Goal: Transaction & Acquisition: Obtain resource

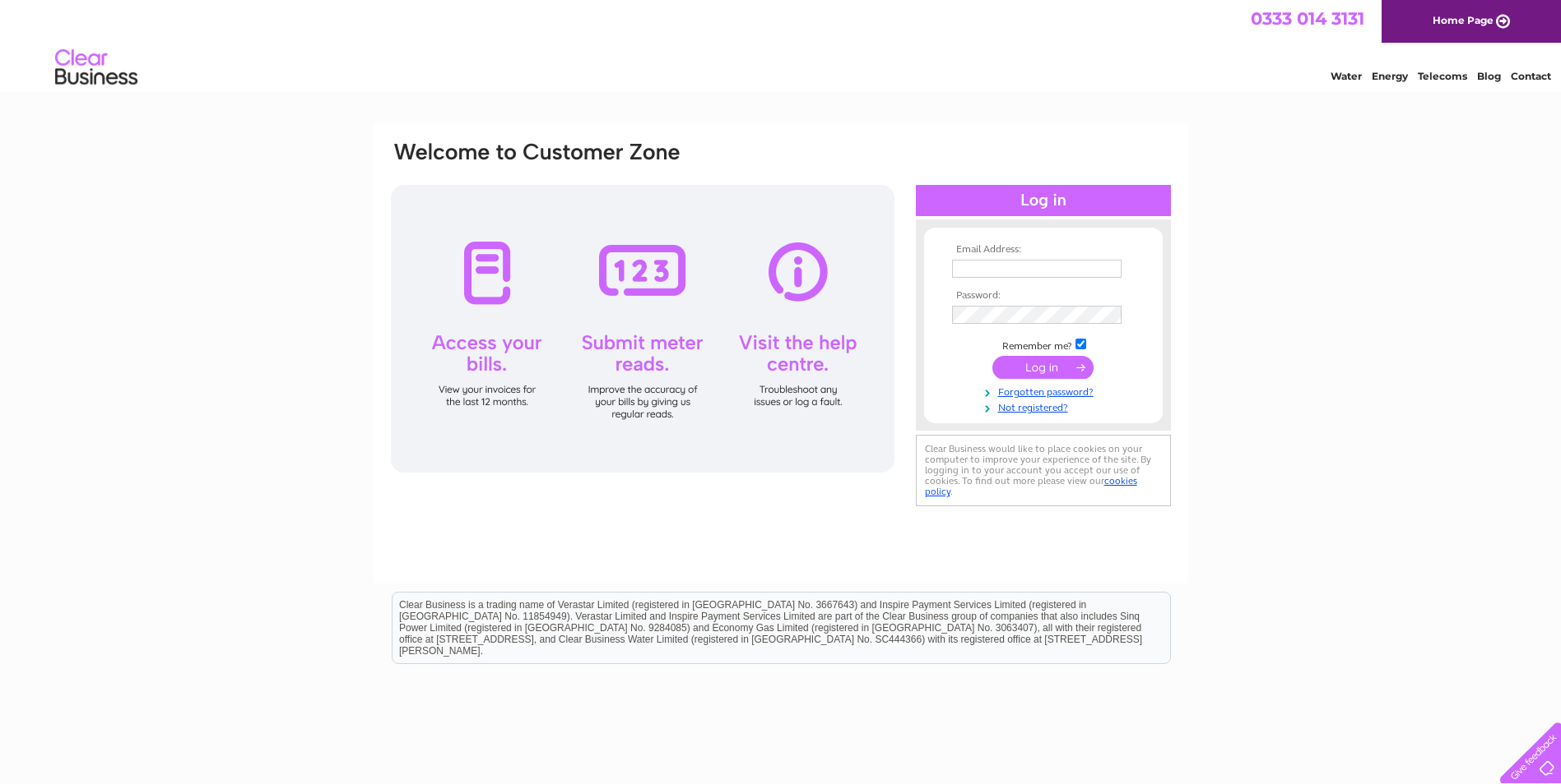
type input "queries.purchaseledgerrinp@reed.com"
click at [1073, 366] on input "submit" at bounding box center [1042, 367] width 101 height 23
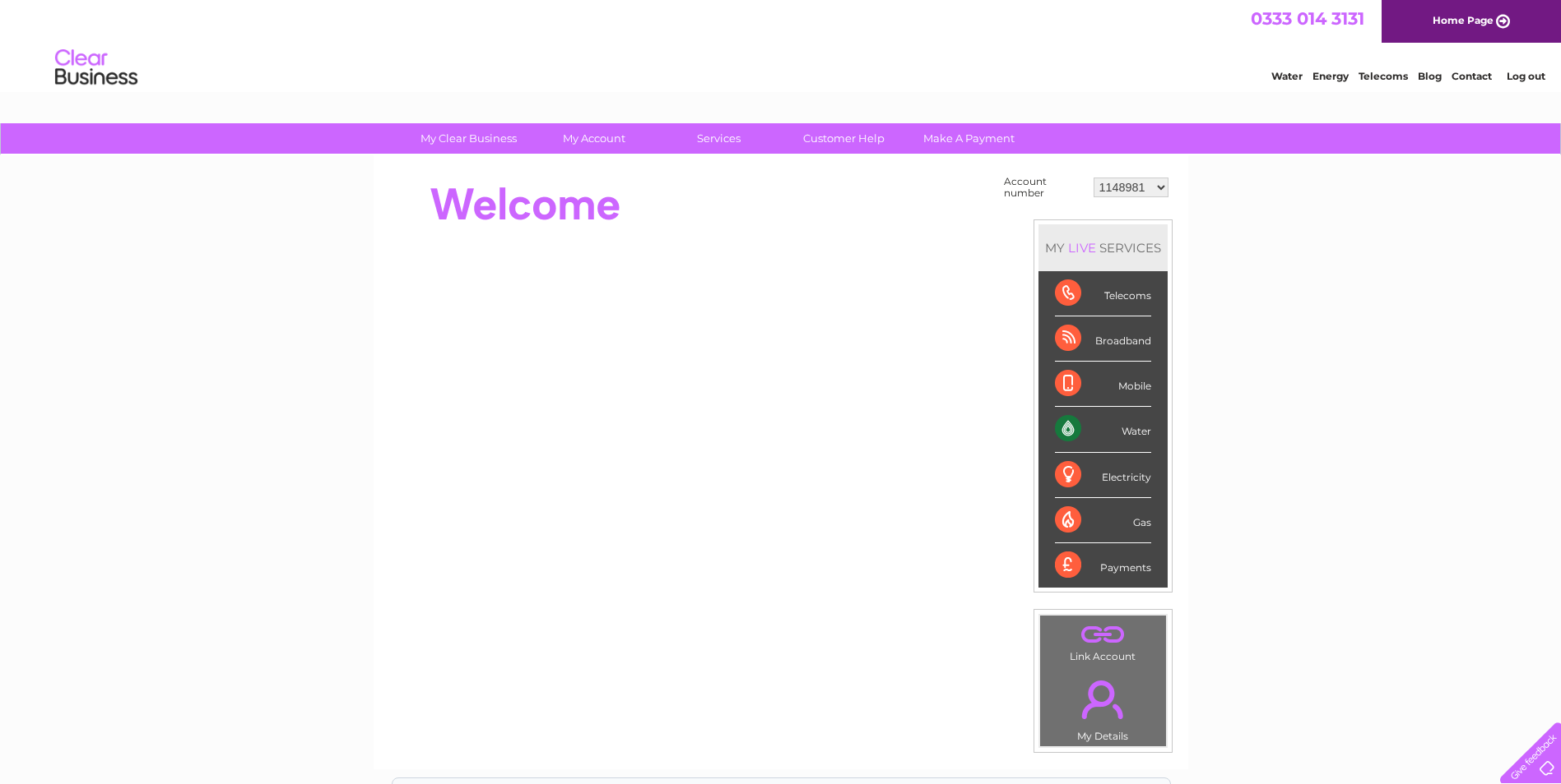
click at [1132, 187] on select "1148981 1149939 30277020" at bounding box center [1130, 188] width 75 height 20
select select "30277020"
click at [1093, 178] on select "1148981 1149939 30277020" at bounding box center [1130, 188] width 75 height 20
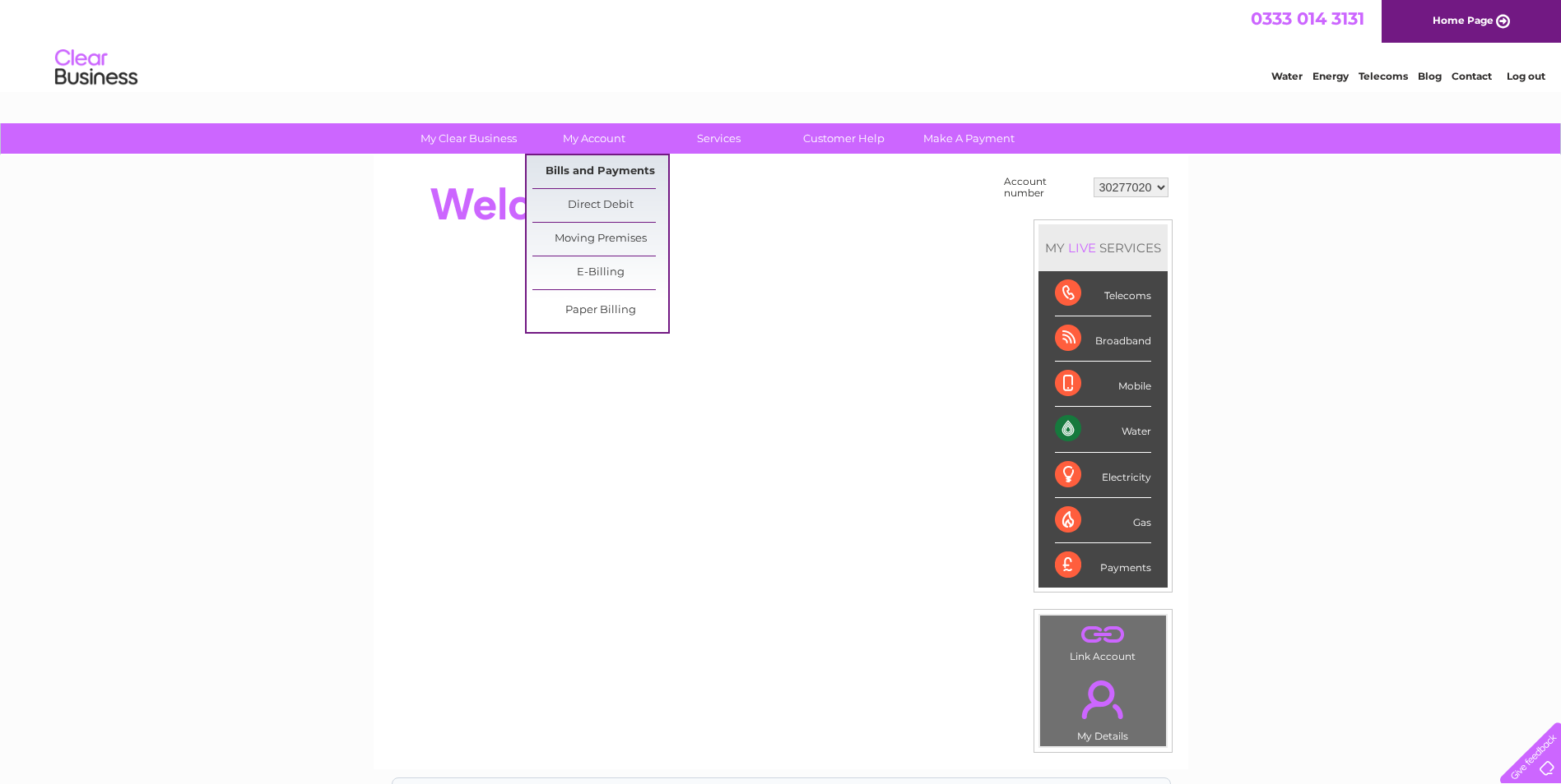
click at [614, 168] on link "Bills and Payments" at bounding box center [600, 172] width 136 height 33
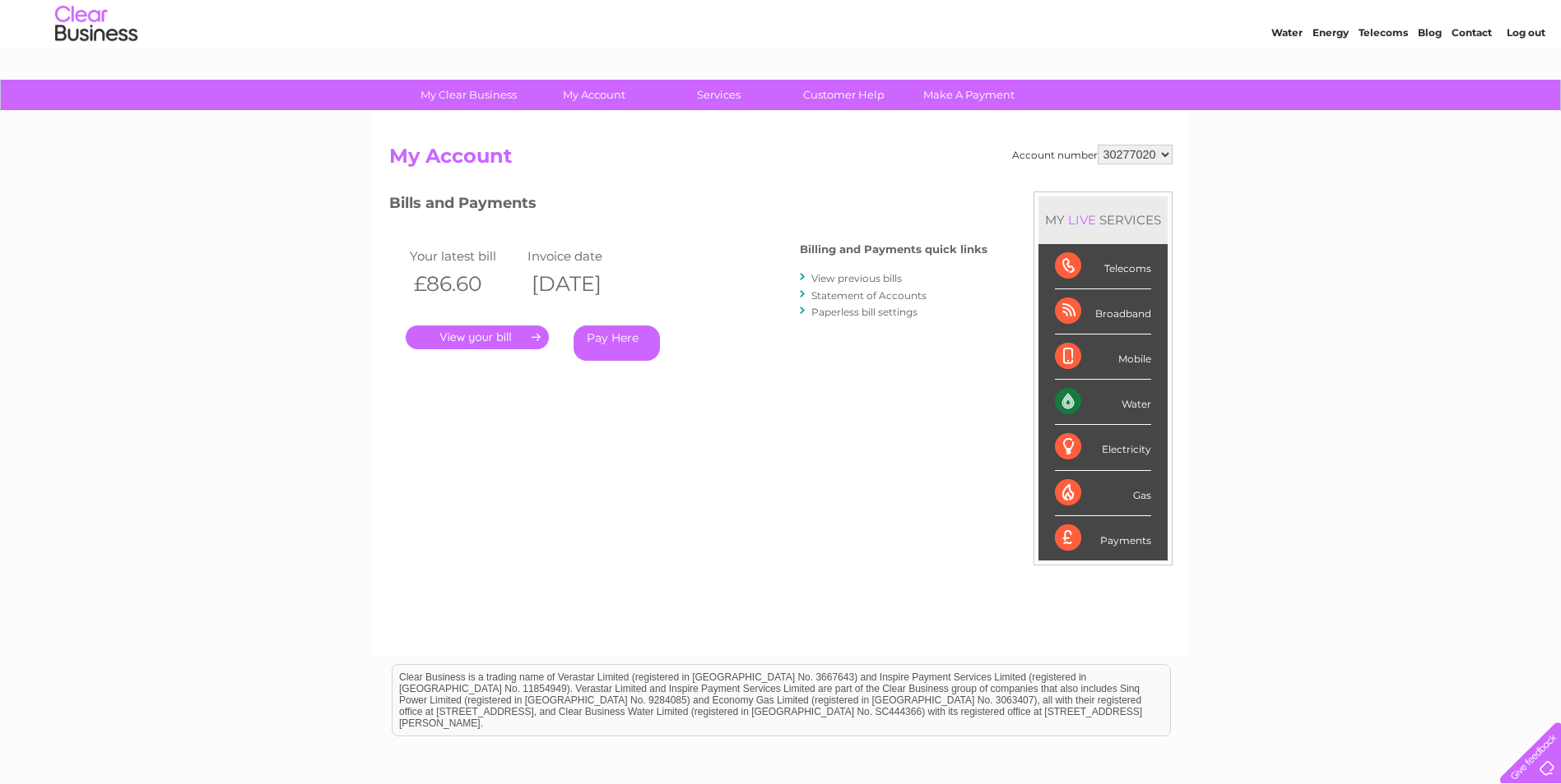
scroll to position [82, 0]
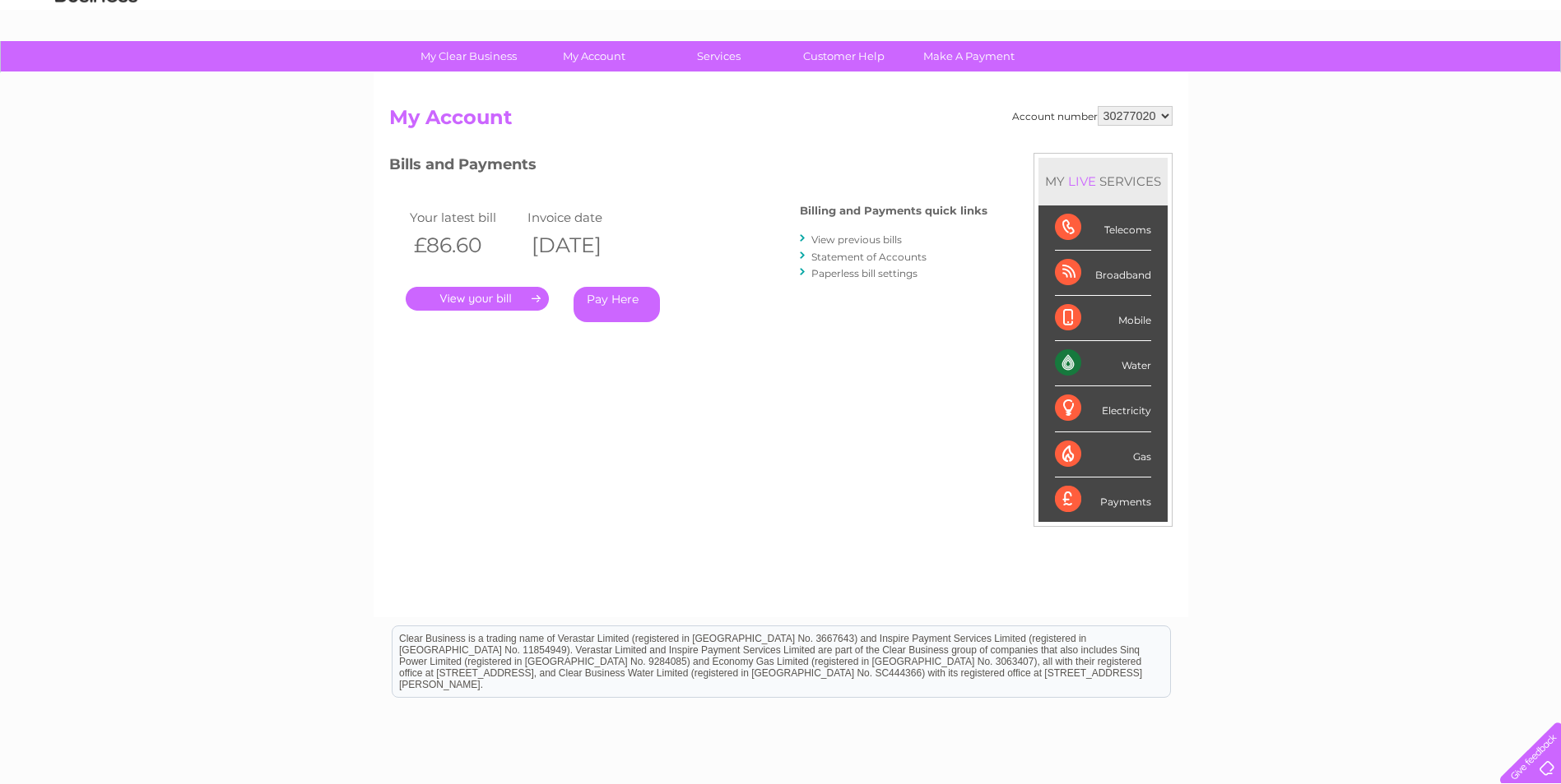
click at [505, 301] on link "." at bounding box center [476, 298] width 143 height 24
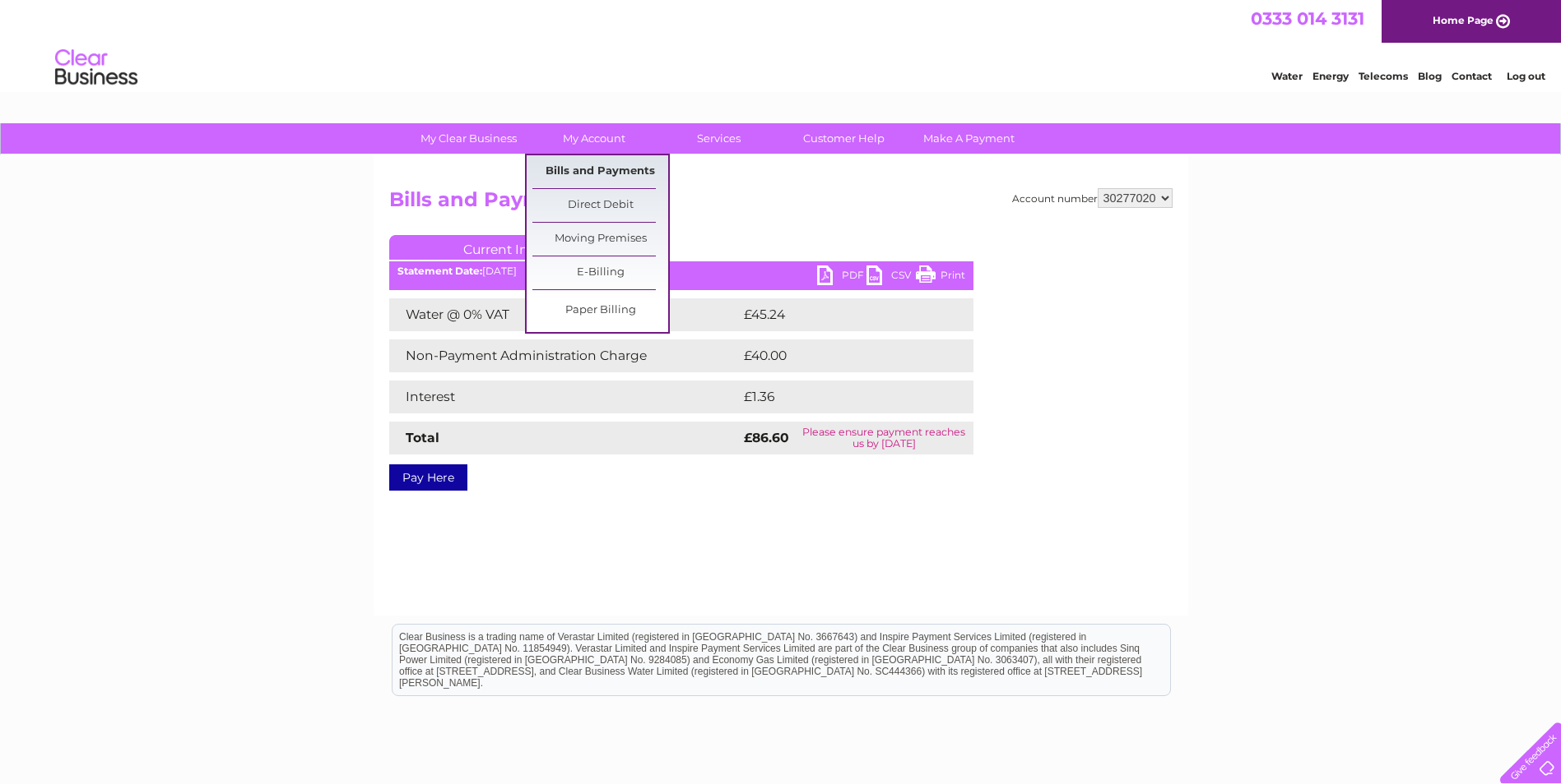
click at [616, 169] on link "Bills and Payments" at bounding box center [600, 172] width 136 height 33
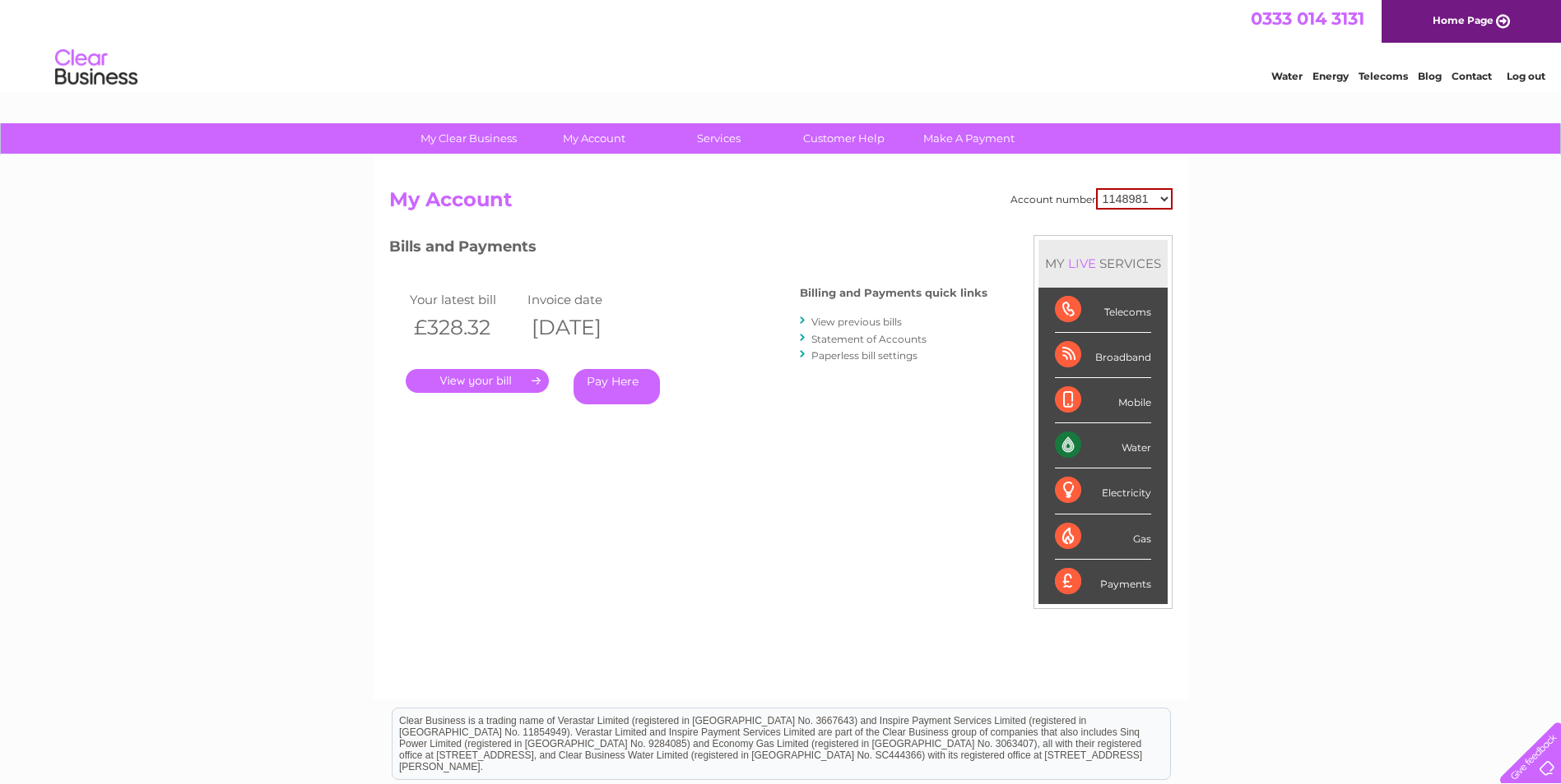
click at [1141, 200] on select "1148981 1149939 30277020" at bounding box center [1134, 199] width 76 height 21
select select "30277020"
click at [1096, 189] on select "1148981 1149939 30277020" at bounding box center [1134, 199] width 76 height 21
click at [790, 467] on div "Account number 1148981 1149939 30277020 My Account MY LIVE SERVICES Telecoms Br…" at bounding box center [780, 436] width 784 height 495
click at [889, 343] on link "Statement of Accounts" at bounding box center [868, 339] width 115 height 12
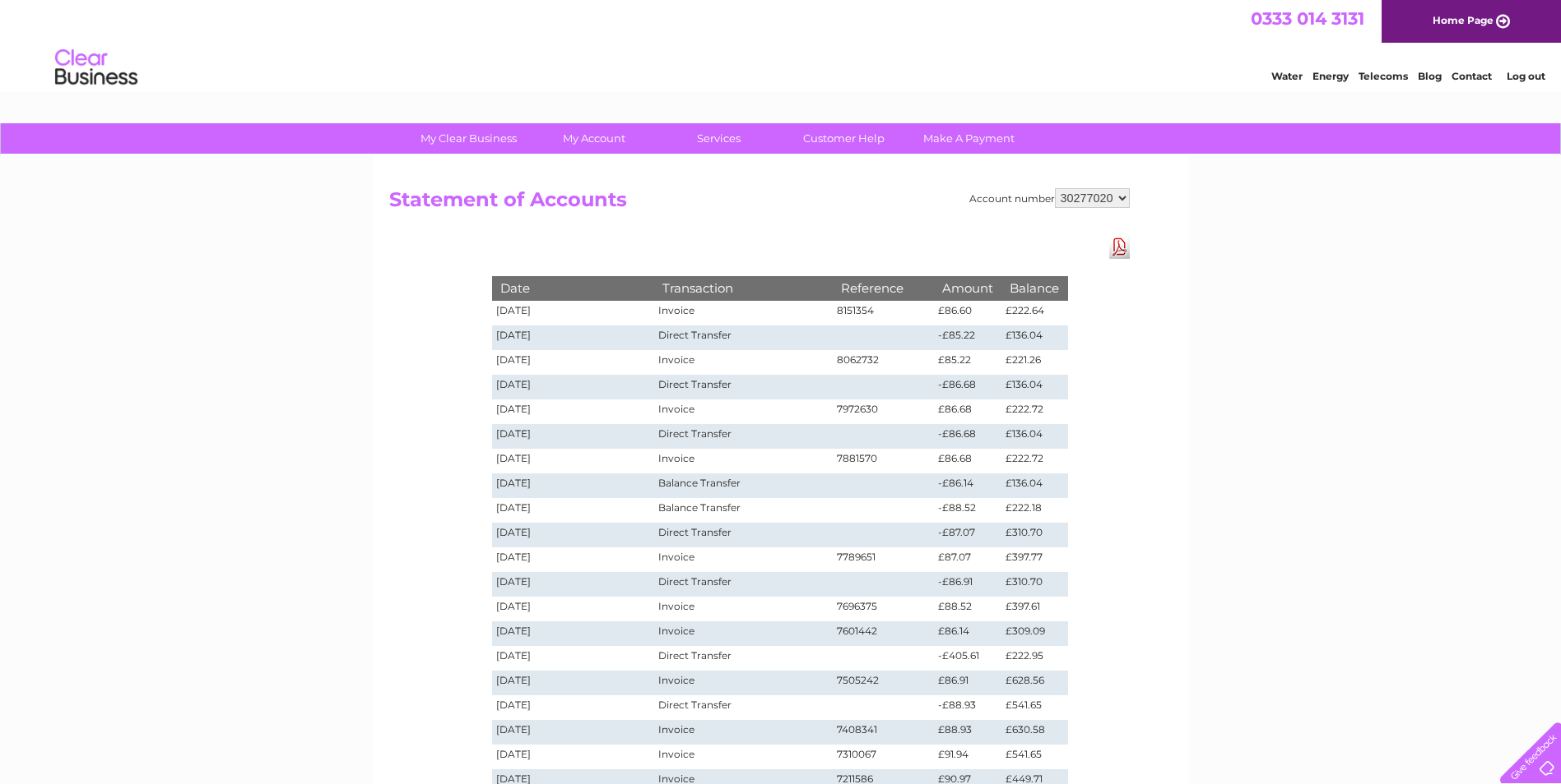
drag, startPoint x: 1116, startPoint y: 252, endPoint x: 1085, endPoint y: 229, distance: 38.6
click at [1116, 252] on link "Download Pdf" at bounding box center [1119, 246] width 20 height 24
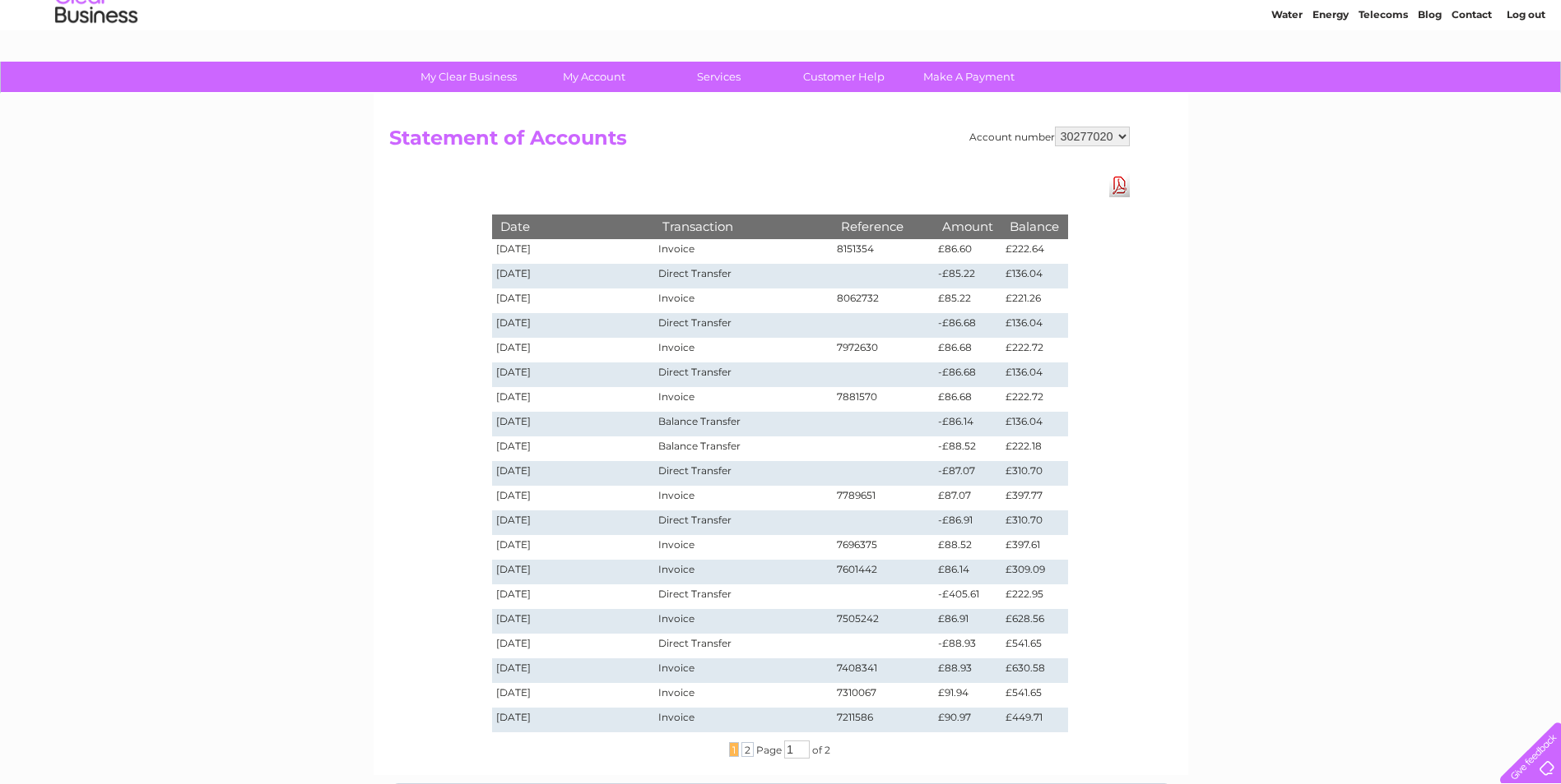
scroll to position [246, 0]
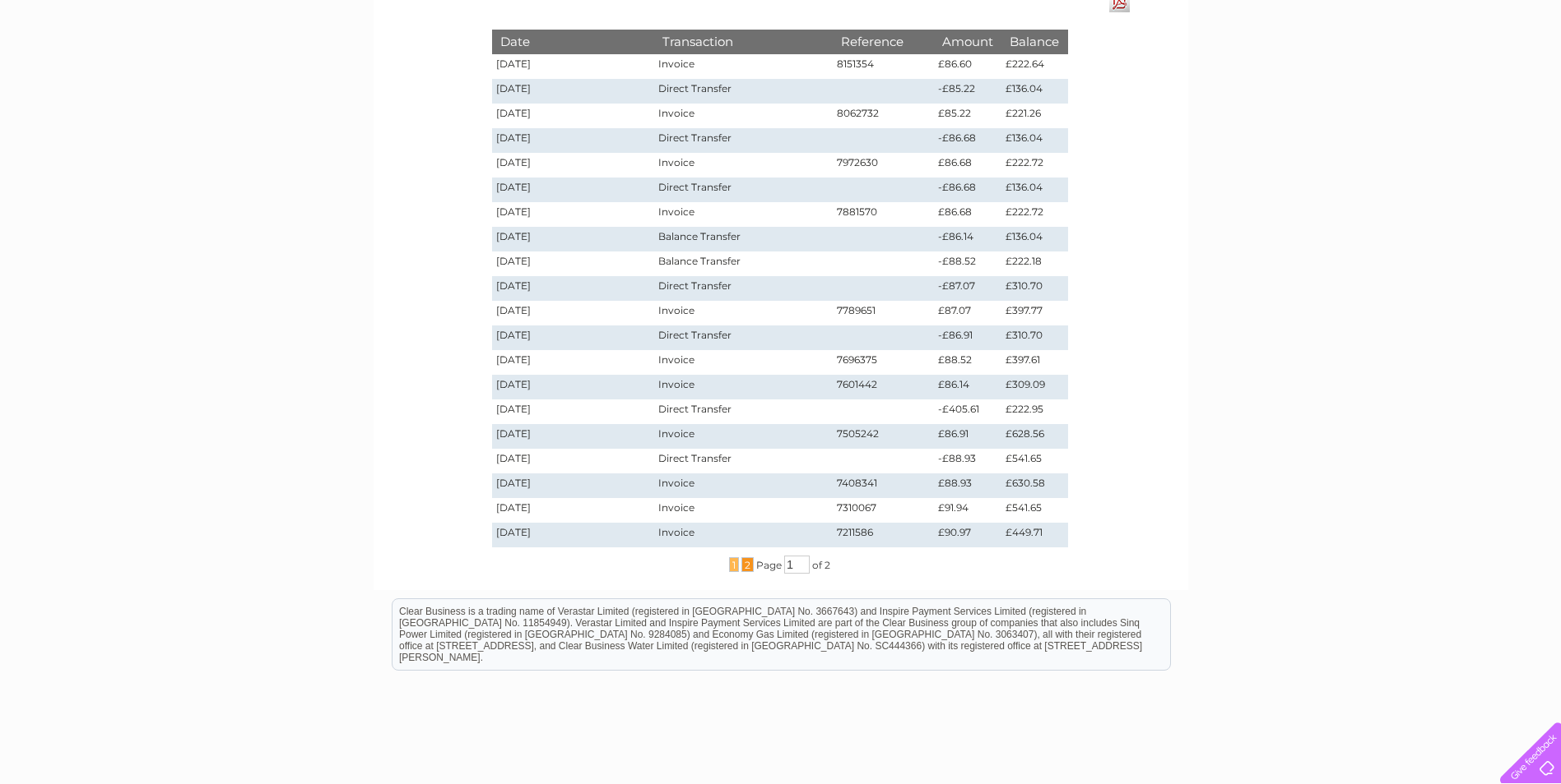
click at [745, 567] on span "2" at bounding box center [748, 565] width 12 height 15
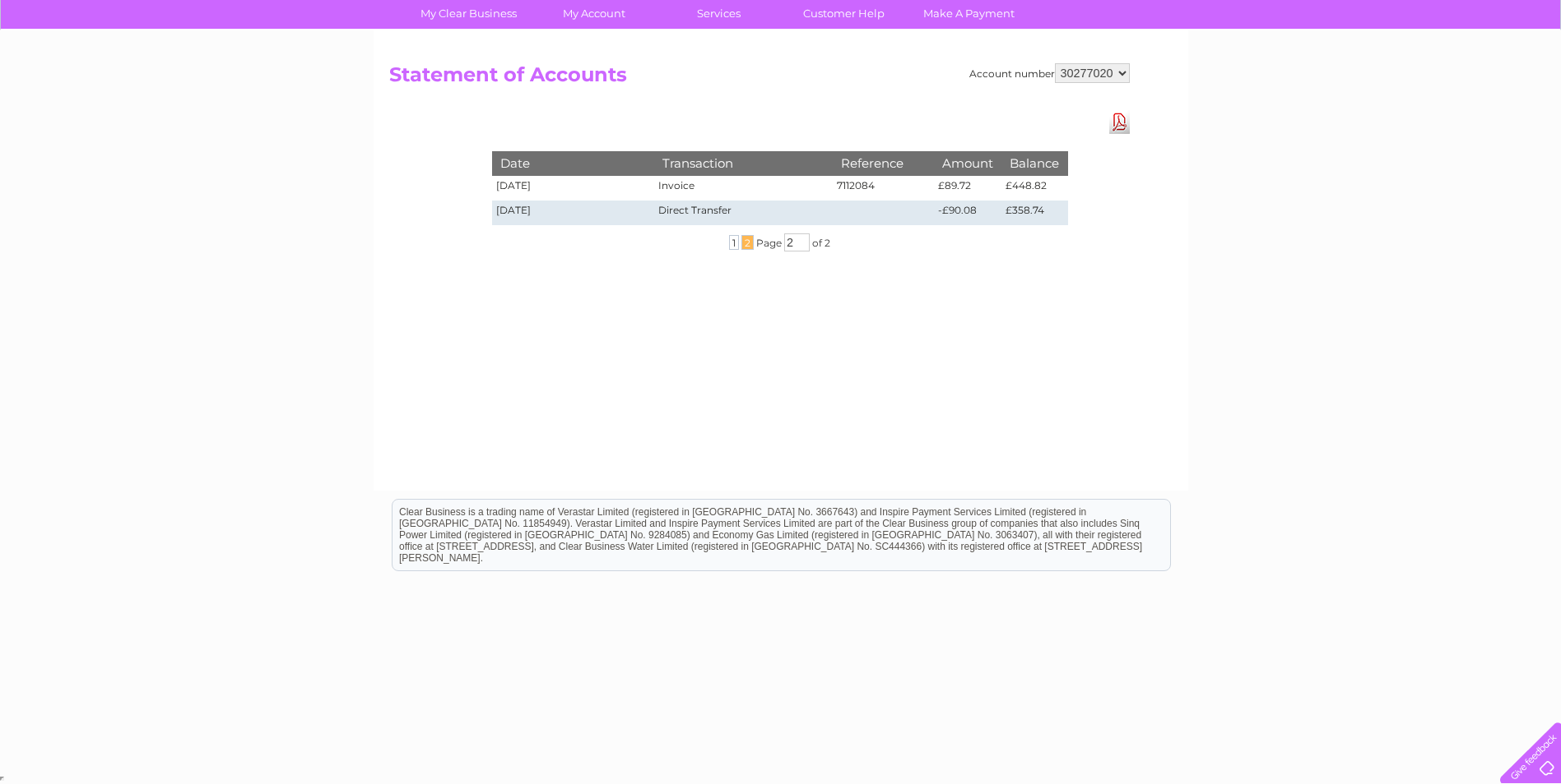
click at [743, 570] on html "Clear Business is a trading name of Verastar Limited (registered in [GEOGRAPHIC…" at bounding box center [780, 544] width 1561 height 105
click at [732, 243] on span "1" at bounding box center [734, 242] width 10 height 15
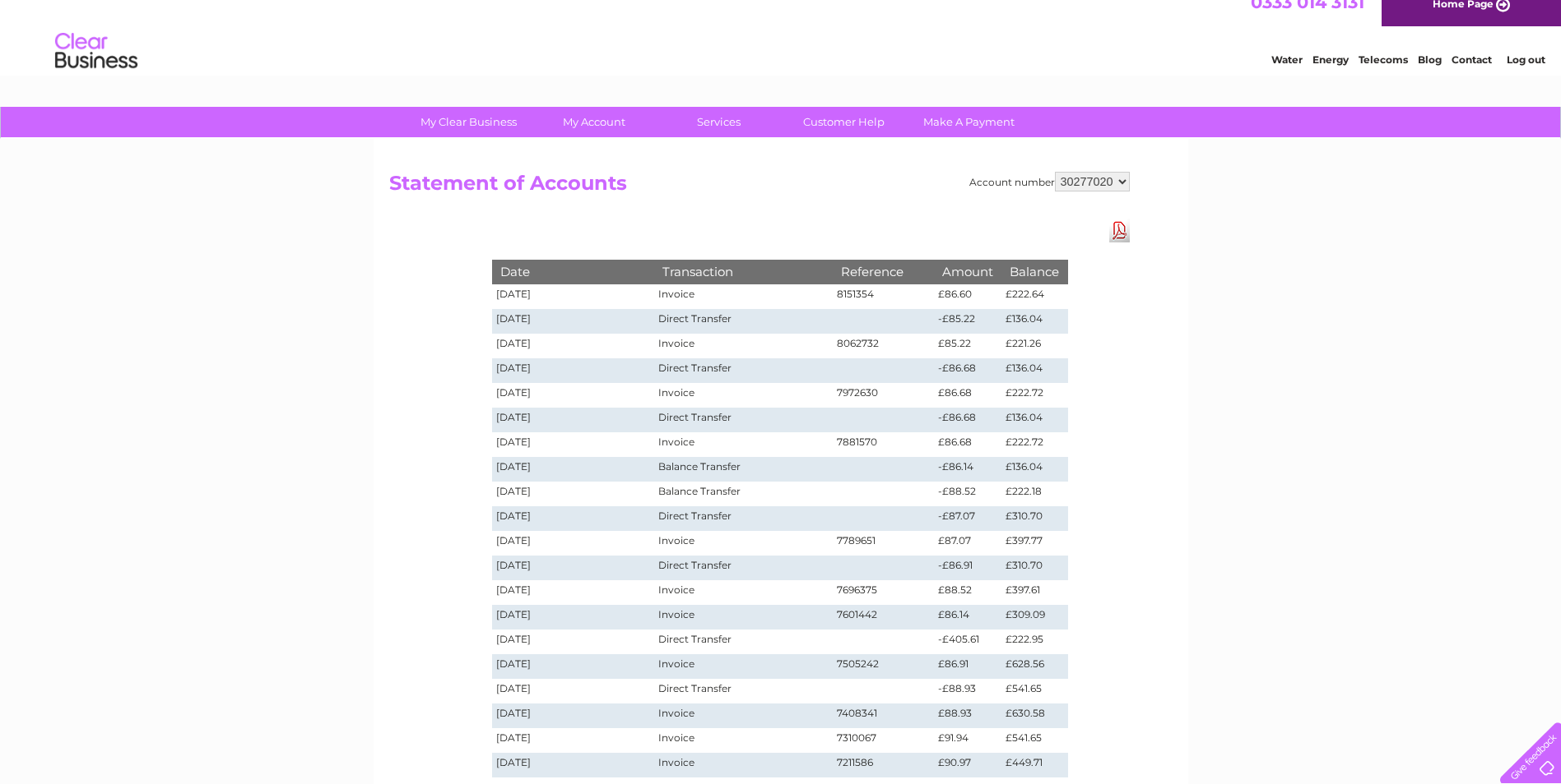
scroll to position [0, 0]
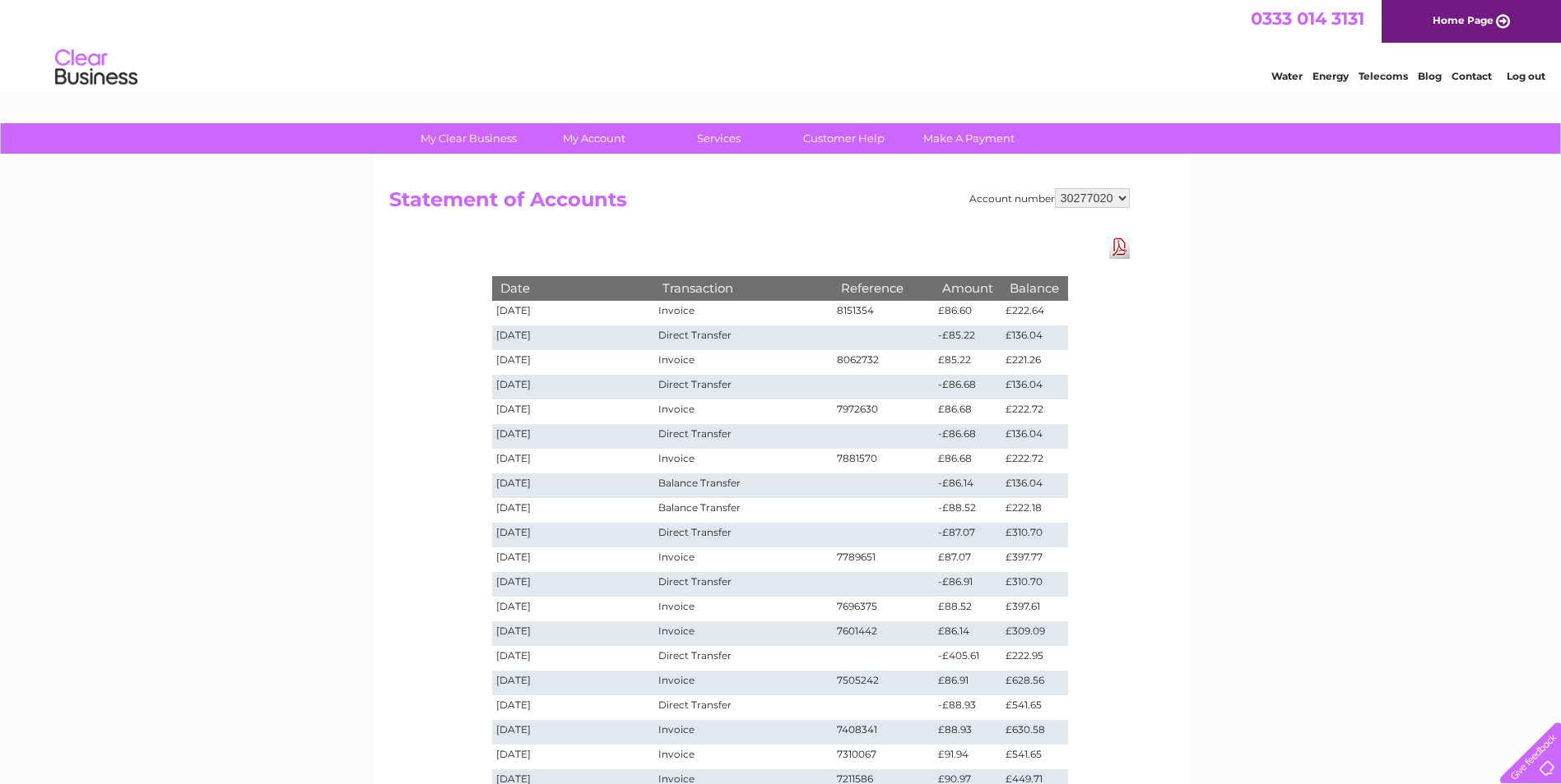
click at [1119, 195] on select "1148981 1149939 30277020" at bounding box center [1092, 198] width 75 height 20
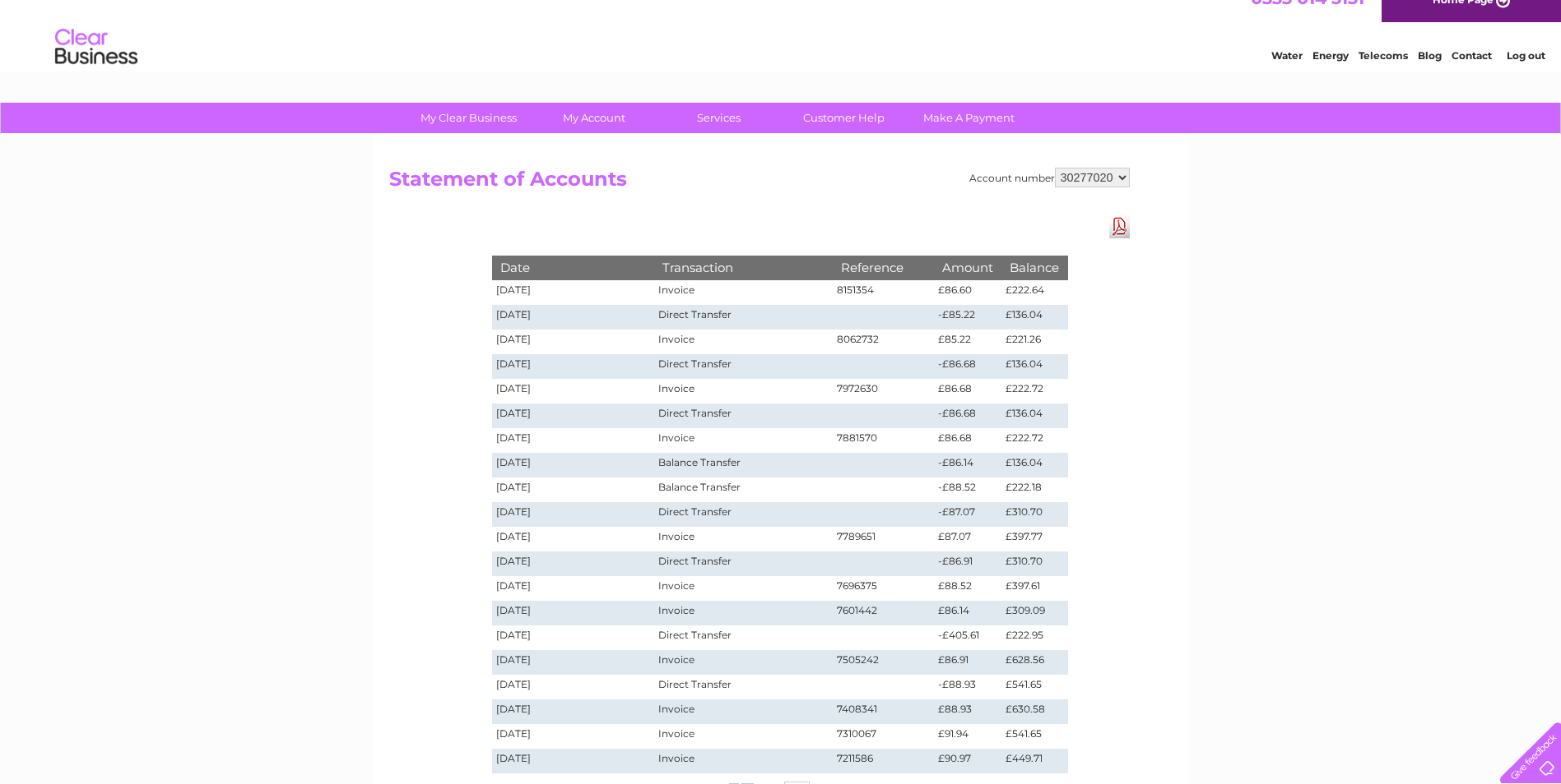
scroll to position [17, 0]
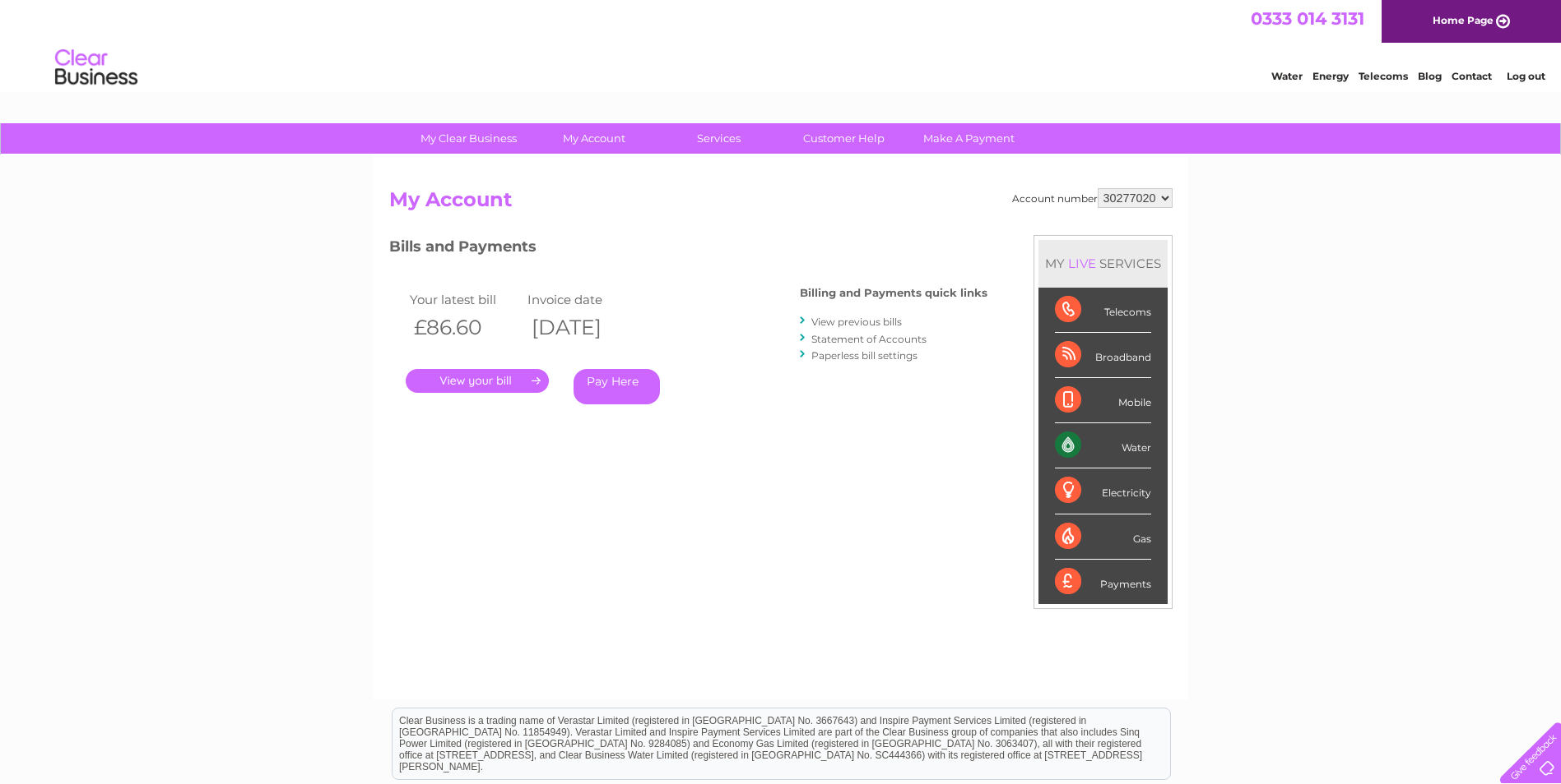
click at [873, 339] on link "Statement of Accounts" at bounding box center [868, 339] width 115 height 12
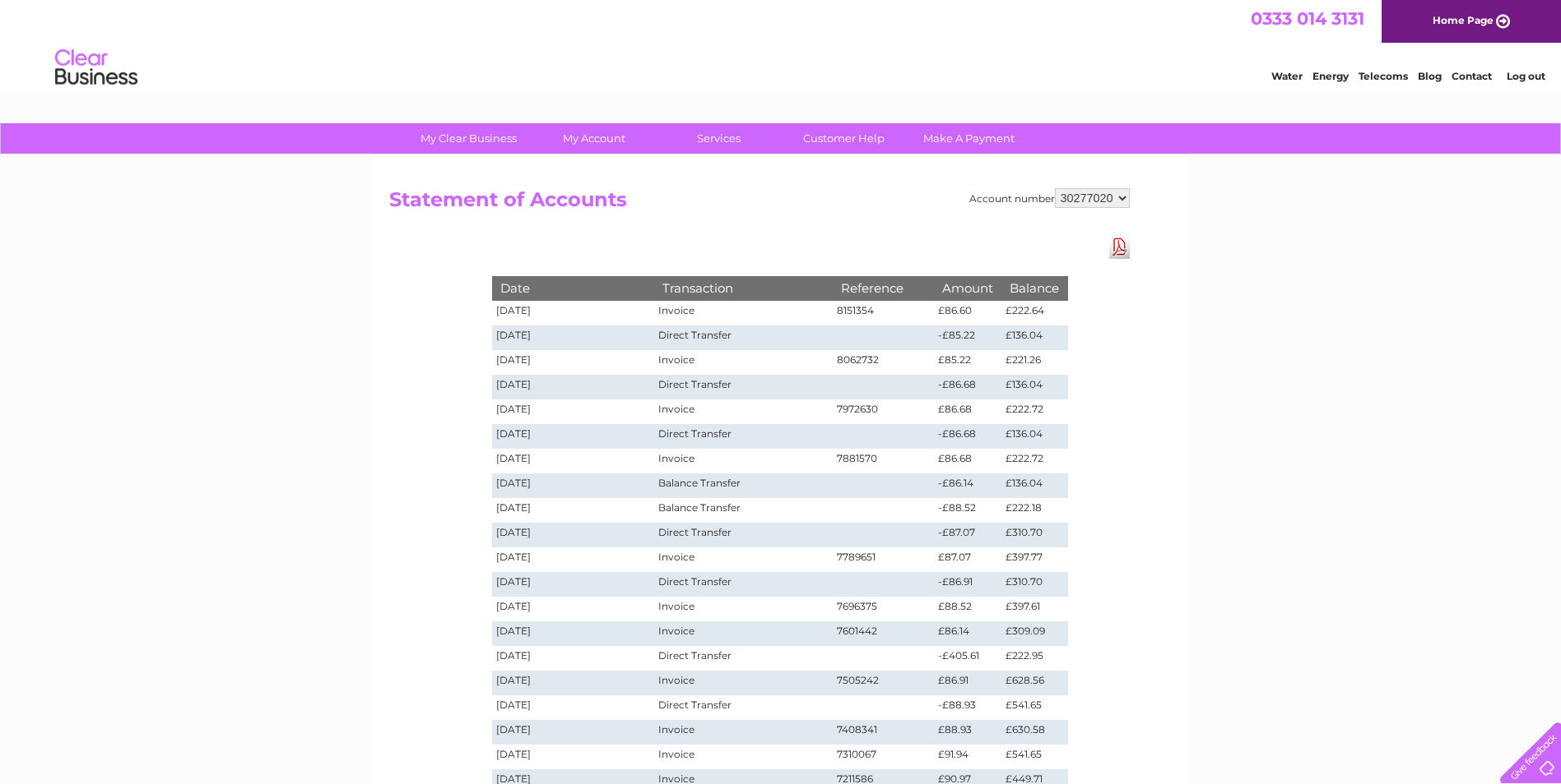
click at [1071, 202] on select "1148981 1149939 30277020" at bounding box center [1092, 198] width 75 height 20
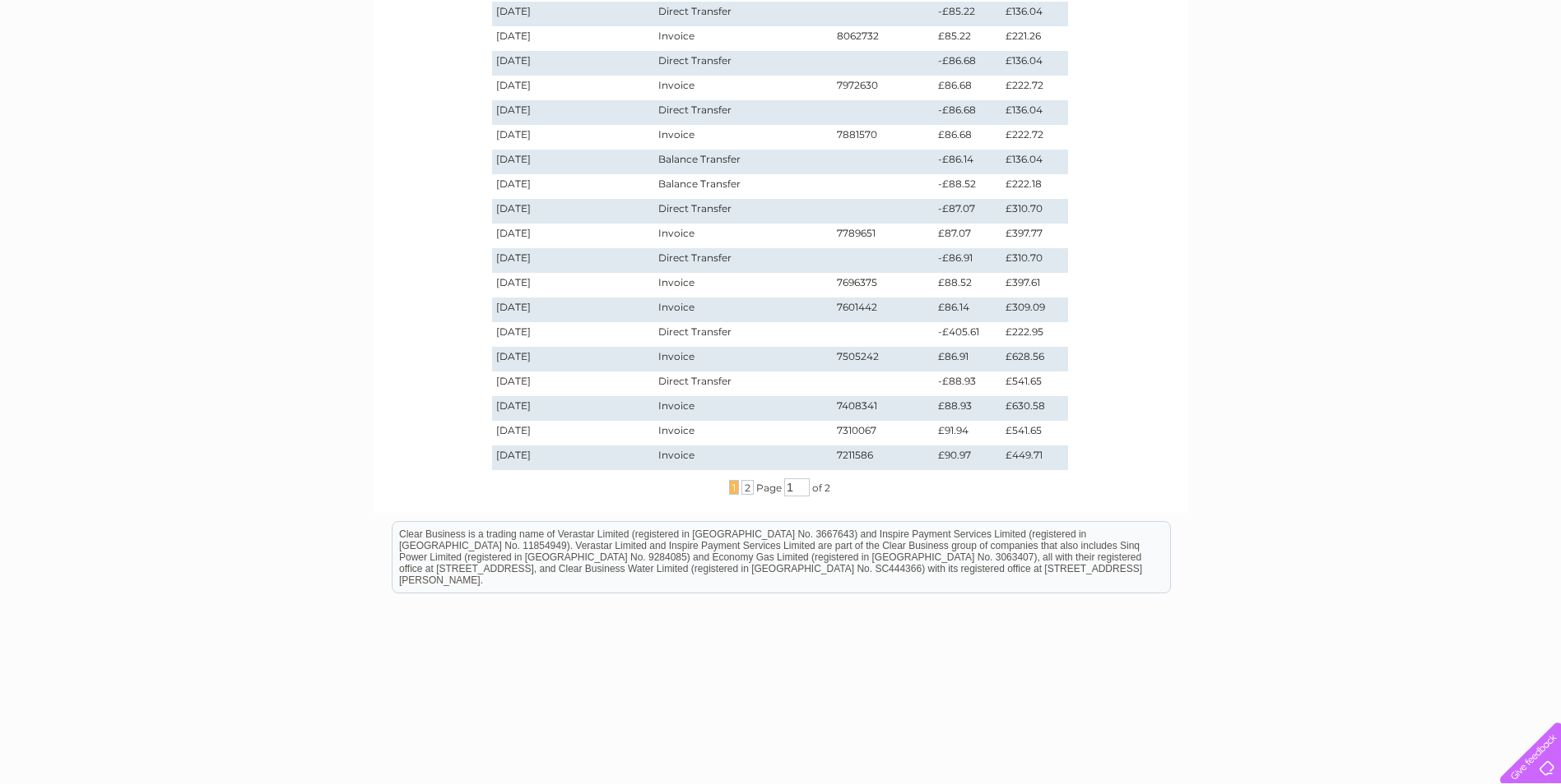
scroll to position [346, 0]
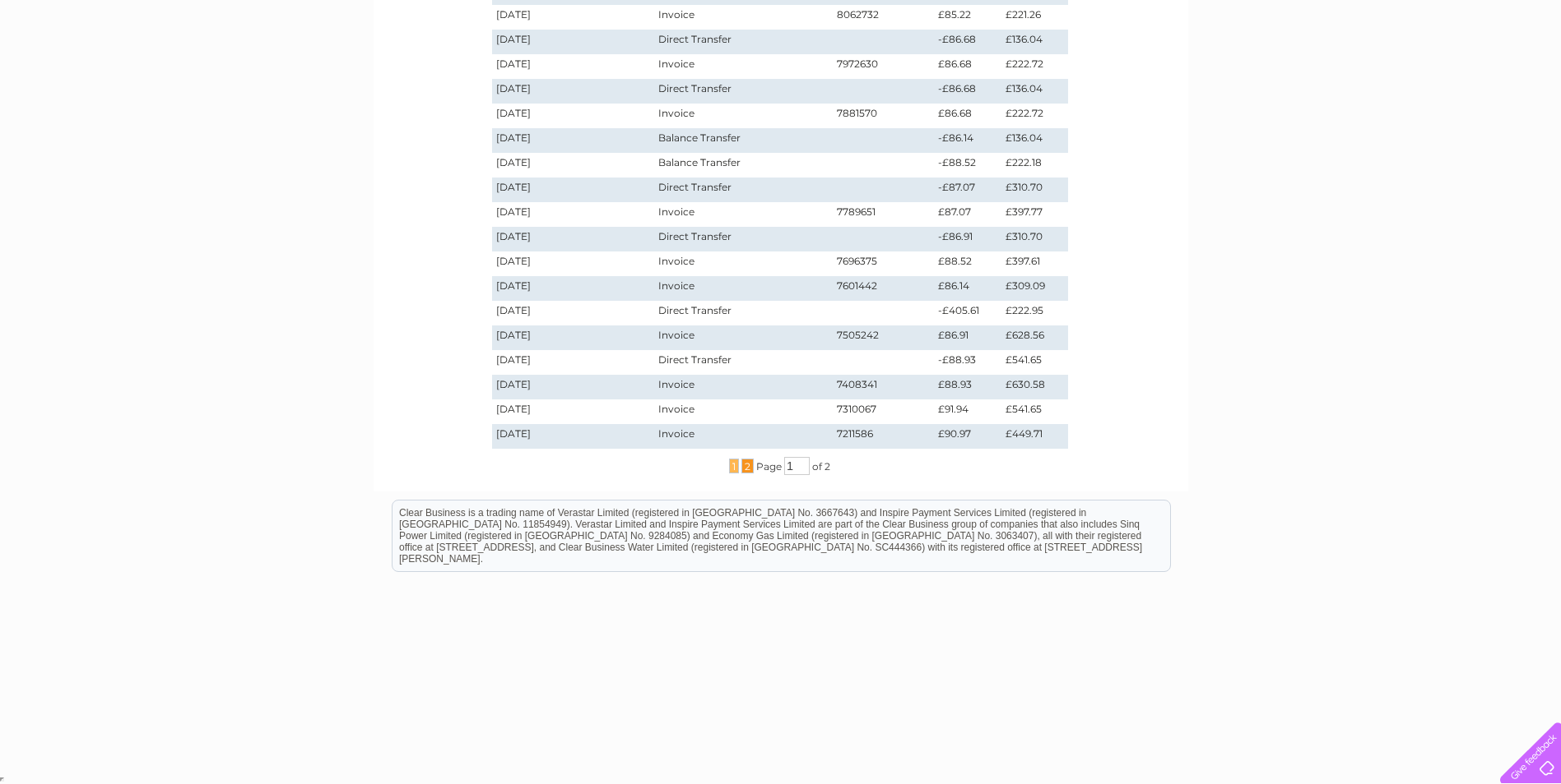
click at [745, 467] on span "2" at bounding box center [748, 466] width 12 height 15
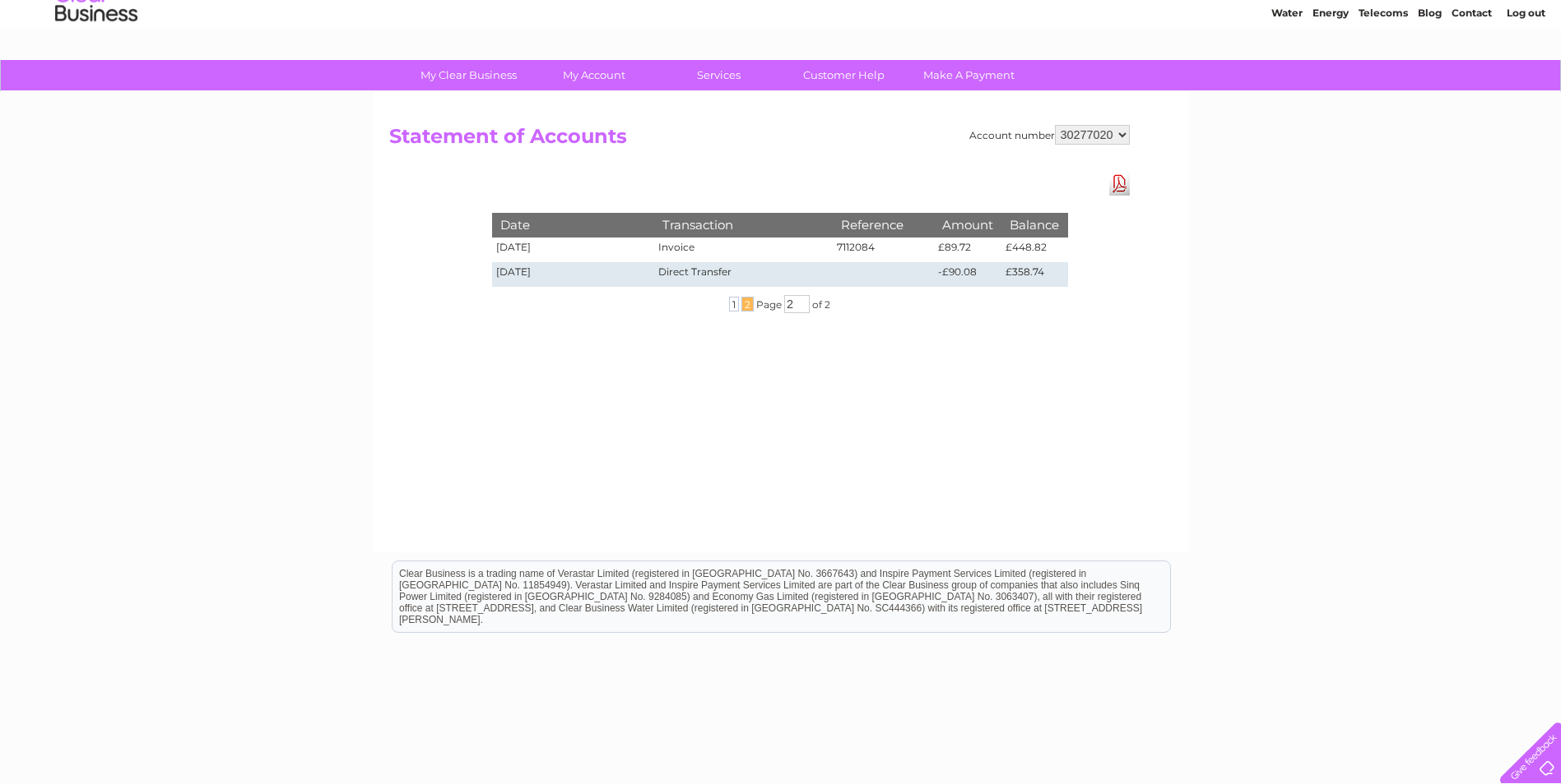
scroll to position [0, 0]
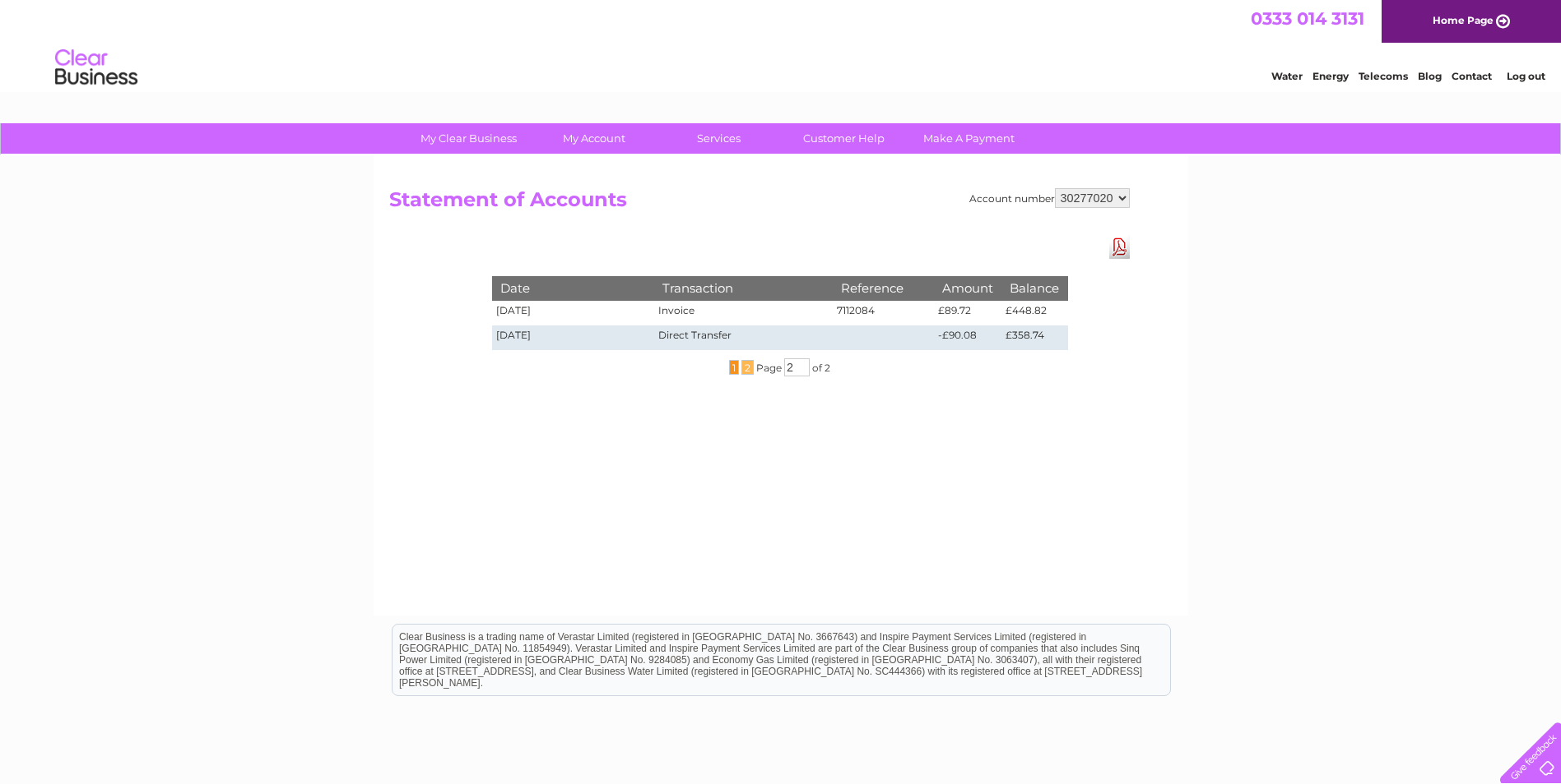
click at [732, 366] on span "1" at bounding box center [734, 367] width 10 height 15
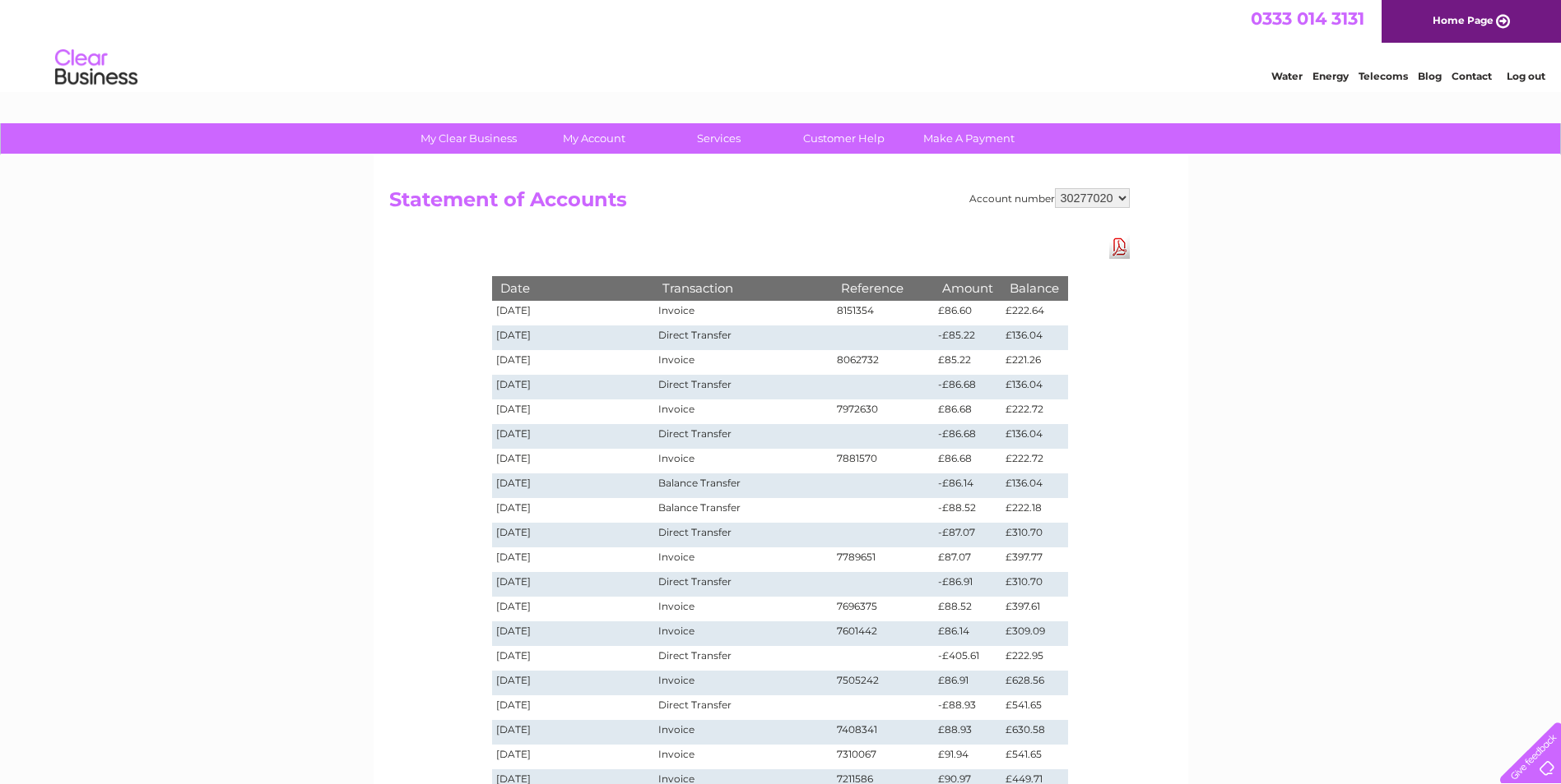
click at [526, 308] on td "[DATE]" at bounding box center [574, 313] width 163 height 25
